Goal: Communication & Community: Answer question/provide support

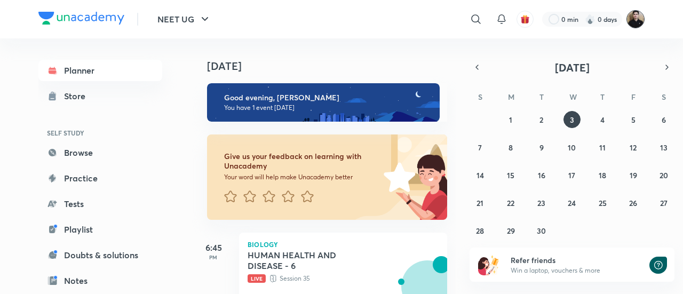
click at [633, 26] on img at bounding box center [635, 19] width 18 height 18
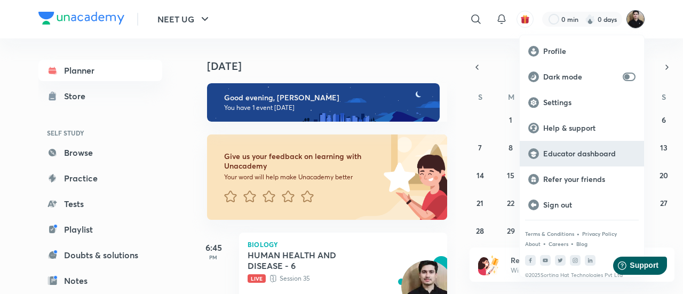
click at [576, 154] on p "Educator dashboard" at bounding box center [589, 154] width 92 height 10
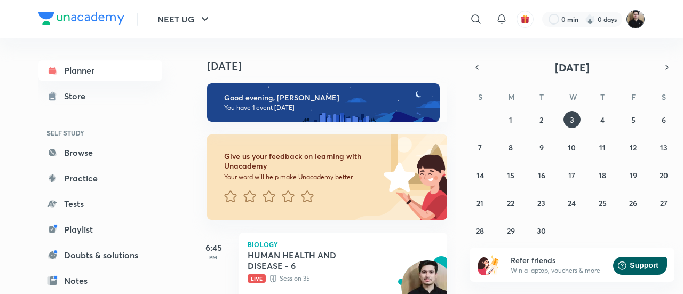
click at [636, 26] on img at bounding box center [635, 19] width 18 height 18
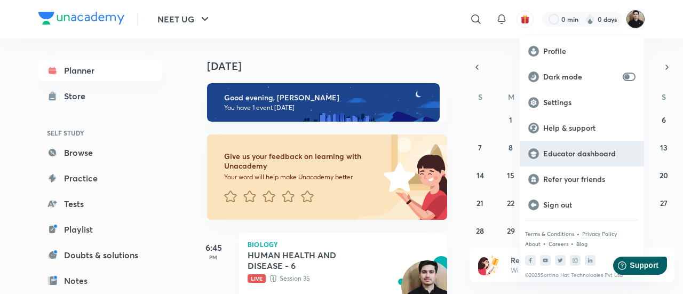
click at [574, 155] on p "Educator dashboard" at bounding box center [589, 154] width 92 height 10
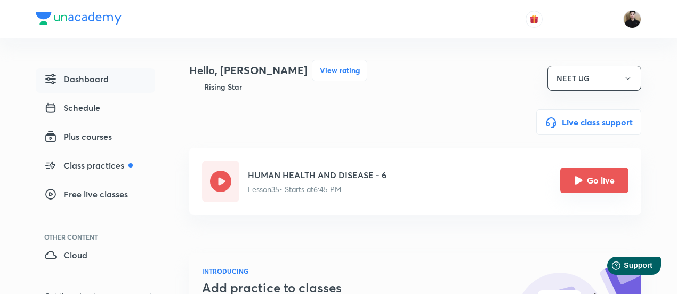
click at [577, 184] on icon "Go live" at bounding box center [579, 180] width 8 height 8
